Goal: Task Accomplishment & Management: Use online tool/utility

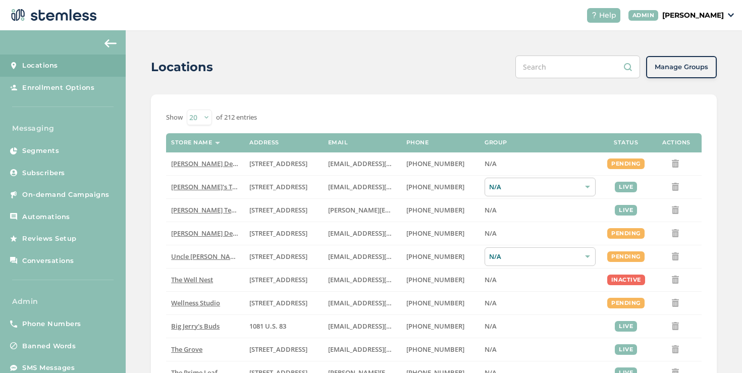
click at [547, 71] on input "text" at bounding box center [578, 67] width 125 height 23
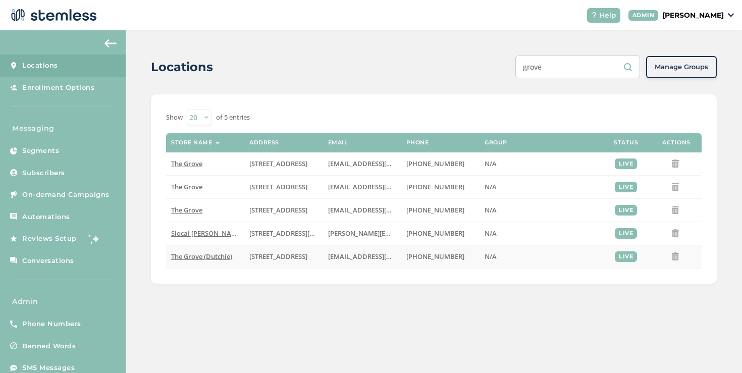
type input "grove"
click at [200, 251] on td "The Grove (Dutchie)" at bounding box center [205, 256] width 78 height 23
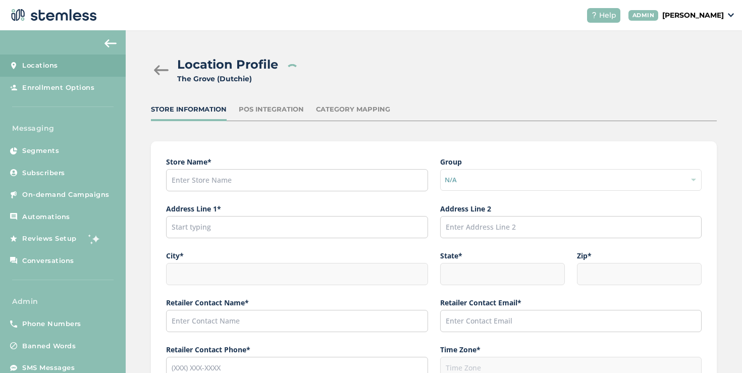
type input "The Grove (Dutchie)"
type input "[STREET_ADDRESS]"
type input "La Mesa"
type input "CA"
type input "91942"
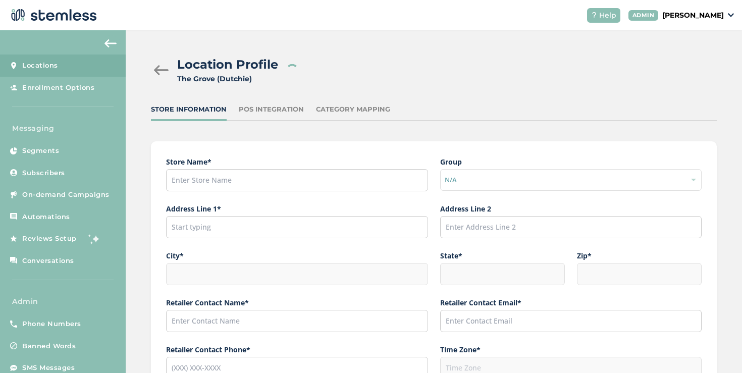
type input "[PERSON_NAME]"
type input "[EMAIL_ADDRESS][DOMAIN_NAME]"
type input "[PHONE_NUMBER]"
type input "America/Los_Angeles"
type input "The Grove"
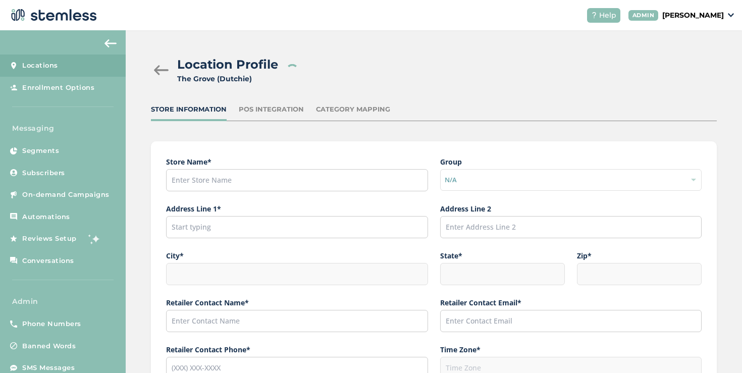
type input "[URL][DOMAIN_NAME][US_STATE]"
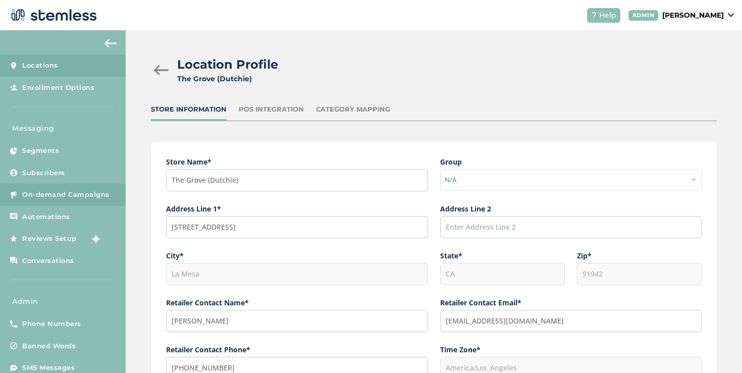
click at [61, 200] on link "On-demand Campaigns" at bounding box center [63, 195] width 126 height 22
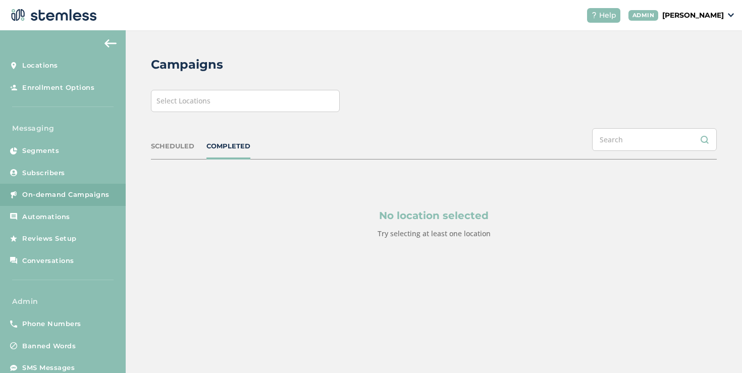
click at [249, 99] on div "Select Locations" at bounding box center [245, 101] width 189 height 22
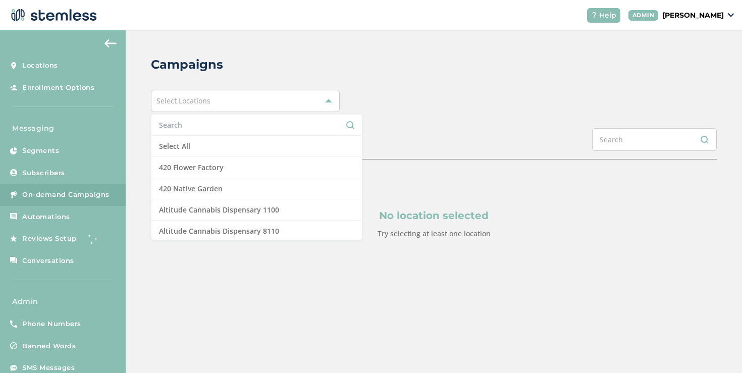
click at [208, 124] on input "text" at bounding box center [256, 125] width 195 height 11
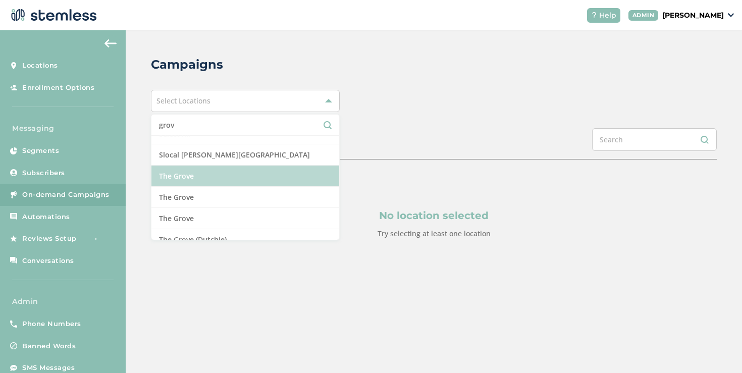
scroll to position [23, 0]
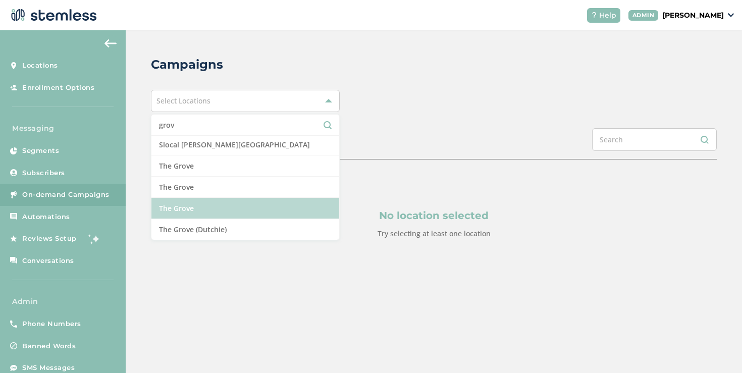
type input "grov"
click at [212, 218] on li "The Grove" at bounding box center [245, 208] width 188 height 21
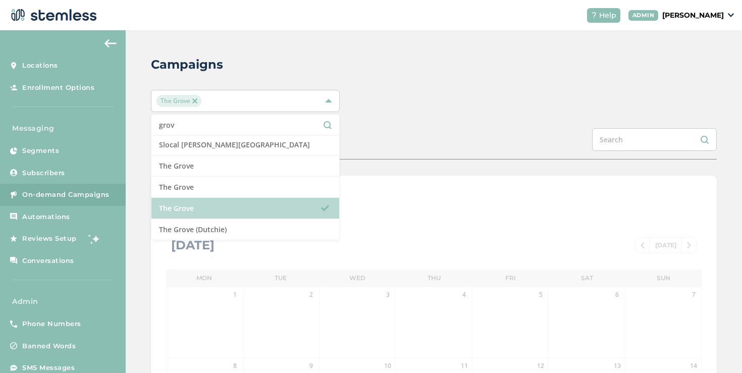
click at [212, 218] on li "The Grove" at bounding box center [245, 208] width 188 height 21
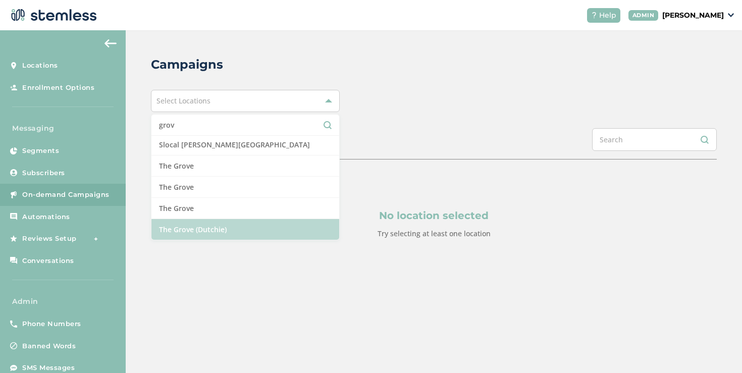
click at [212, 226] on li "The Grove (Dutchie)" at bounding box center [245, 229] width 188 height 21
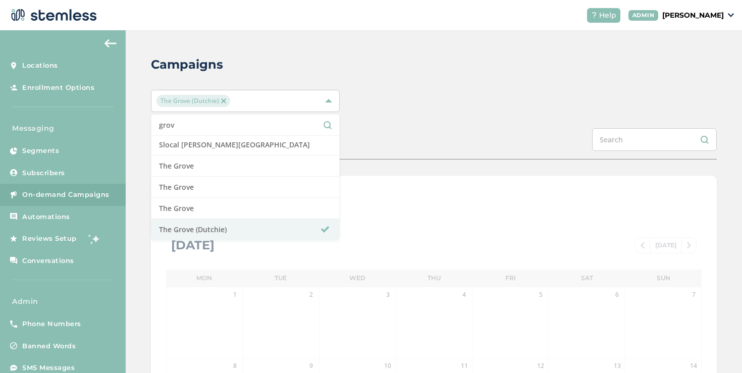
click at [406, 169] on div "Campaigns The Grove (Dutchie) grov Select All Slocal [PERSON_NAME][GEOGRAPHIC_D…" at bounding box center [434, 356] width 617 height 653
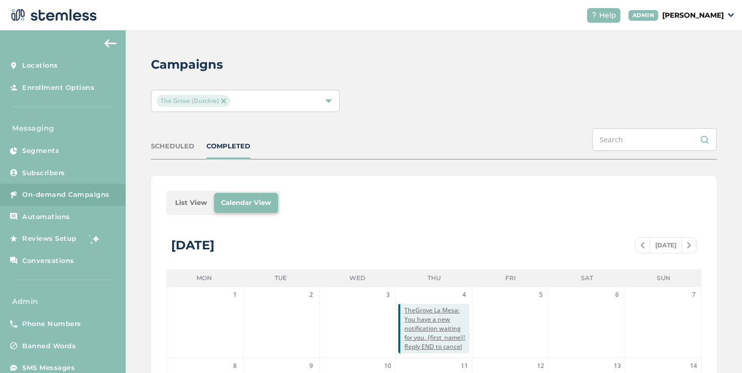
click at [668, 16] on p "[PERSON_NAME]" at bounding box center [693, 15] width 62 height 11
click at [682, 70] on span "Impersonate" at bounding box center [698, 73] width 49 height 10
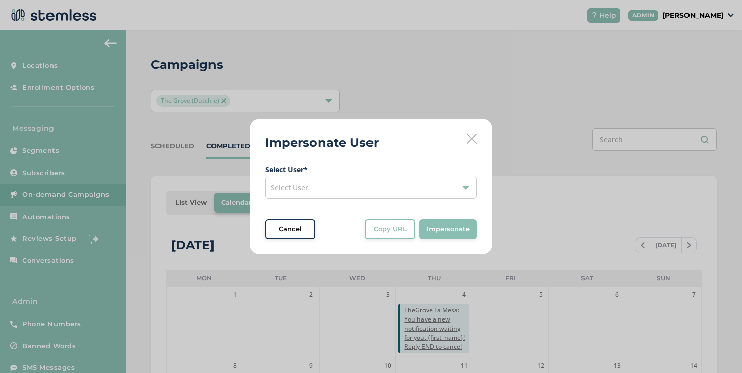
click at [316, 188] on div "Select User" at bounding box center [371, 188] width 212 height 22
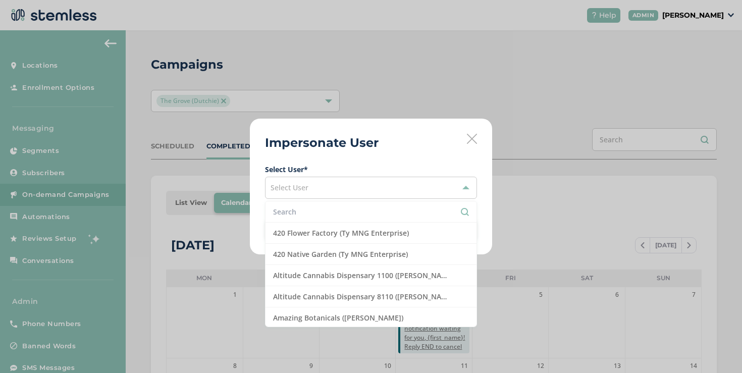
click at [294, 213] on input "text" at bounding box center [371, 212] width 196 height 11
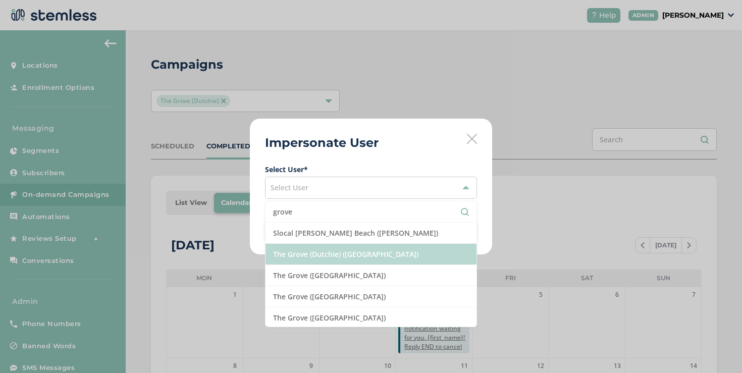
type input "grove"
click at [350, 253] on li "The Grove (Dutchie) ([GEOGRAPHIC_DATA])" at bounding box center [371, 254] width 211 height 21
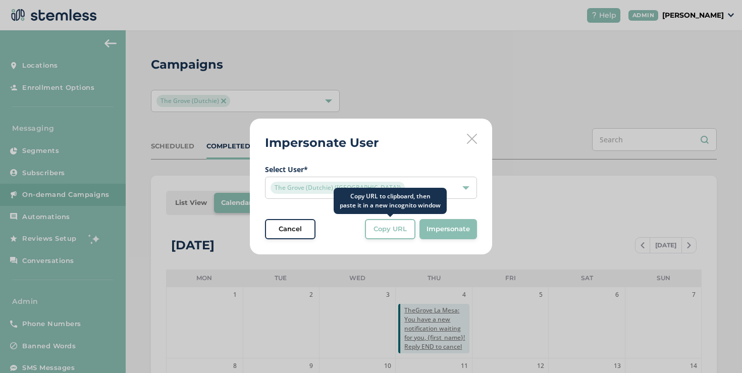
click at [385, 233] on span "Copy URL" at bounding box center [390, 229] width 33 height 10
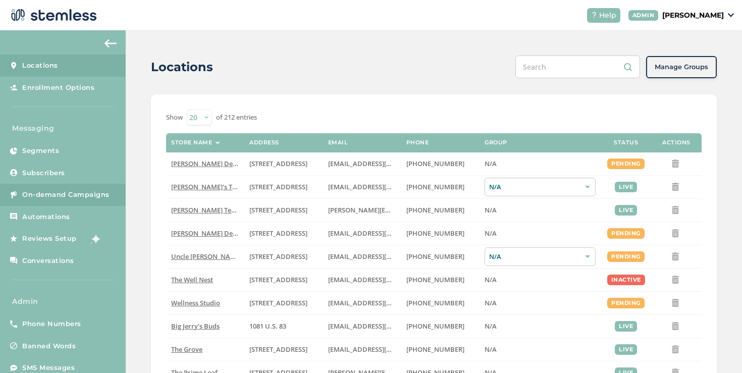
click at [78, 190] on span "On-demand Campaigns" at bounding box center [65, 195] width 87 height 10
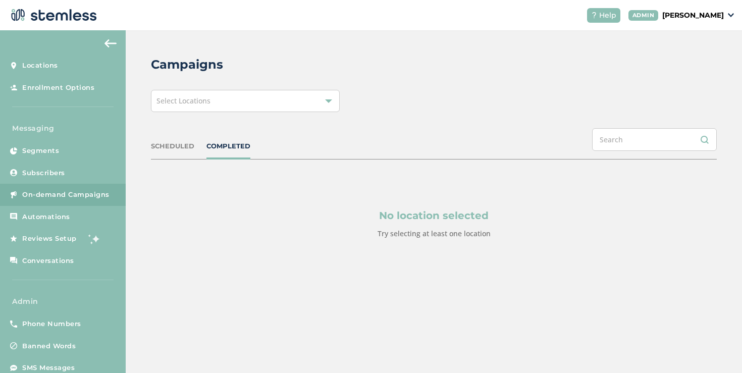
click at [176, 101] on span "Select Locations" at bounding box center [184, 101] width 54 height 10
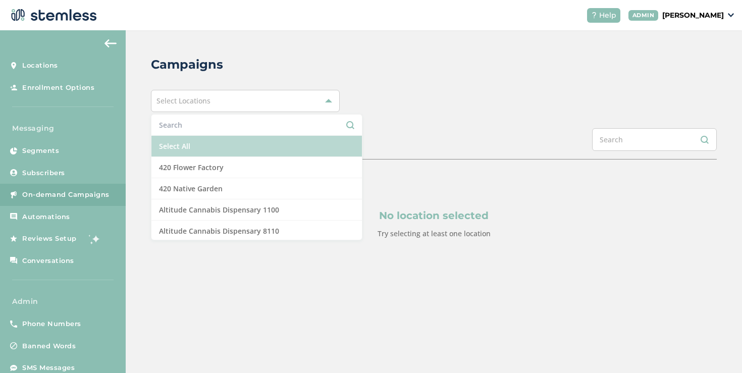
click at [172, 145] on li "Select All" at bounding box center [256, 146] width 211 height 21
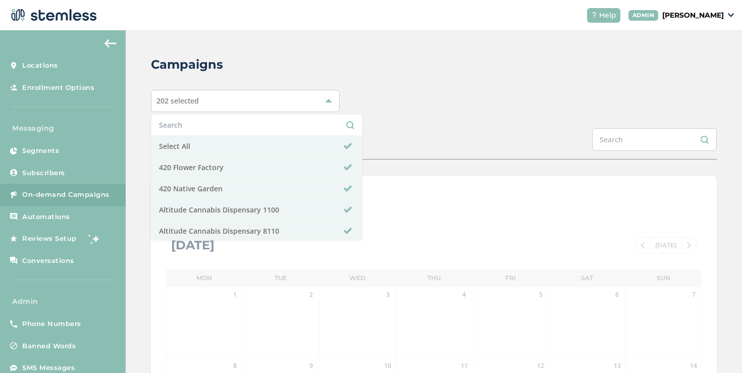
click at [415, 138] on div "SCHEDULED COMPLETED" at bounding box center [434, 143] width 566 height 31
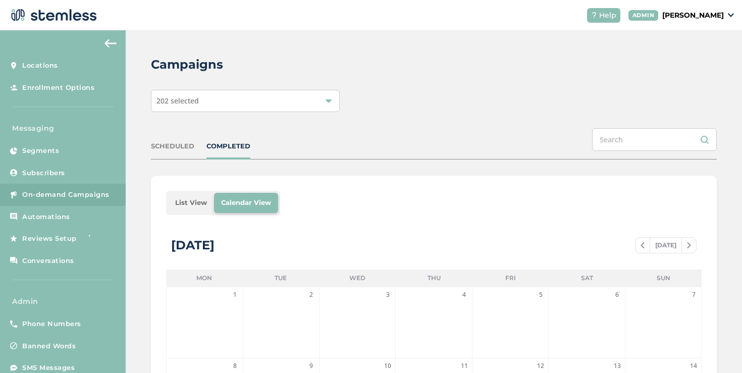
click at [197, 193] on li "List View" at bounding box center [191, 203] width 46 height 20
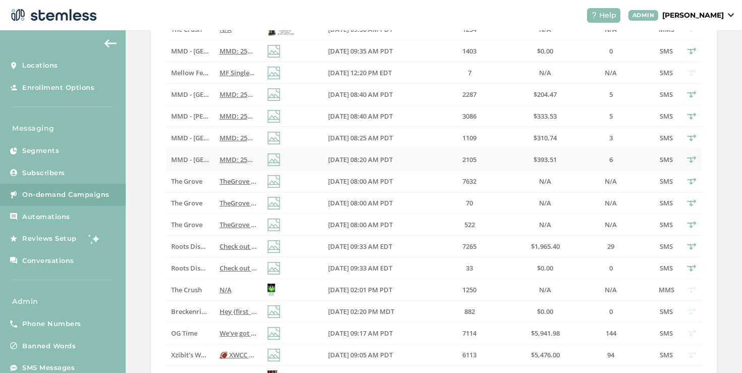
scroll to position [6, 0]
